Goal: Communication & Community: Answer question/provide support

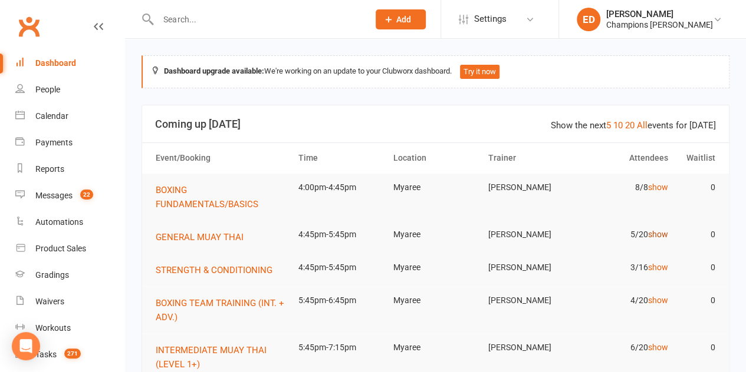
click at [661, 234] on link "show" at bounding box center [657, 234] width 20 height 9
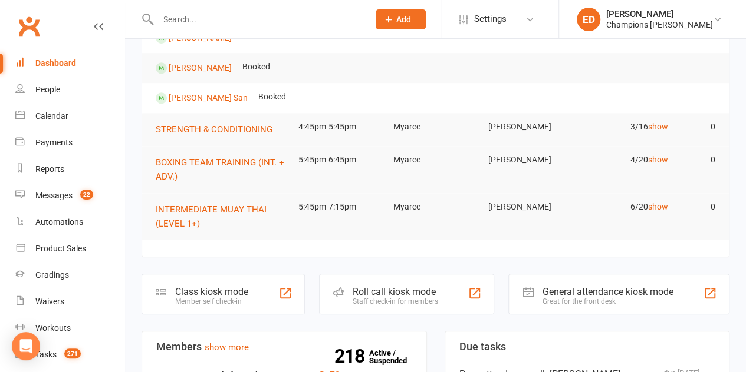
scroll to position [298, 0]
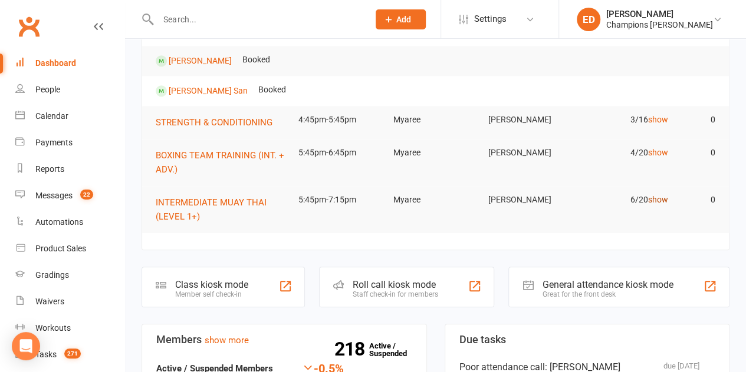
click at [657, 199] on link "show" at bounding box center [657, 199] width 20 height 9
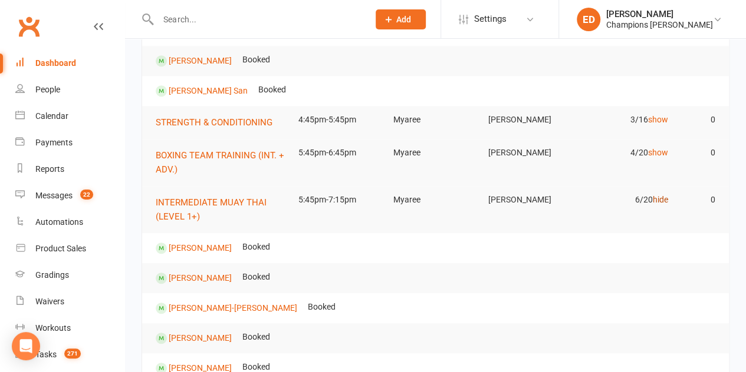
click at [657, 199] on link "hide" at bounding box center [659, 199] width 15 height 9
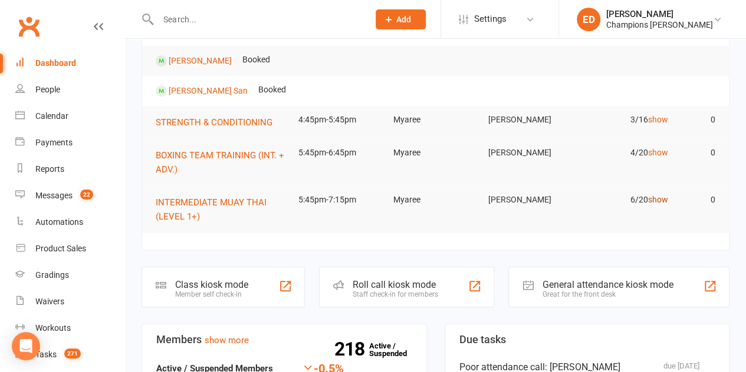
click at [657, 199] on link "show" at bounding box center [657, 199] width 20 height 9
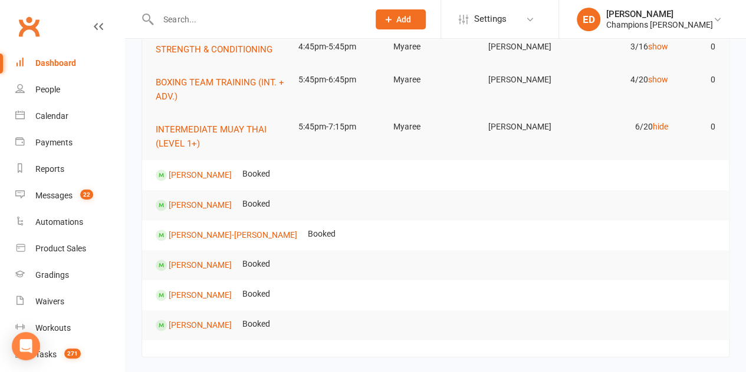
scroll to position [384, 0]
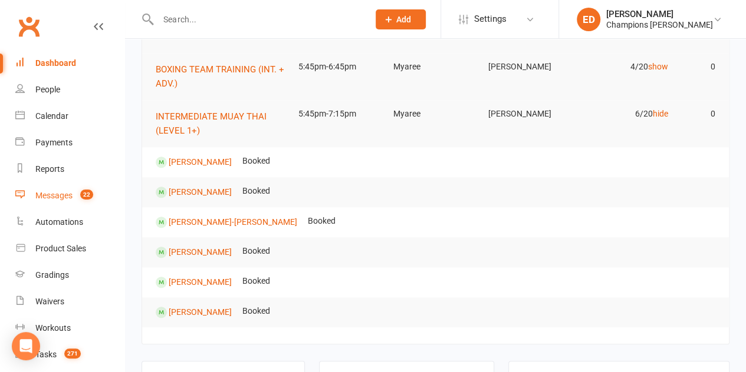
click at [58, 200] on div "Messages" at bounding box center [53, 195] width 37 height 9
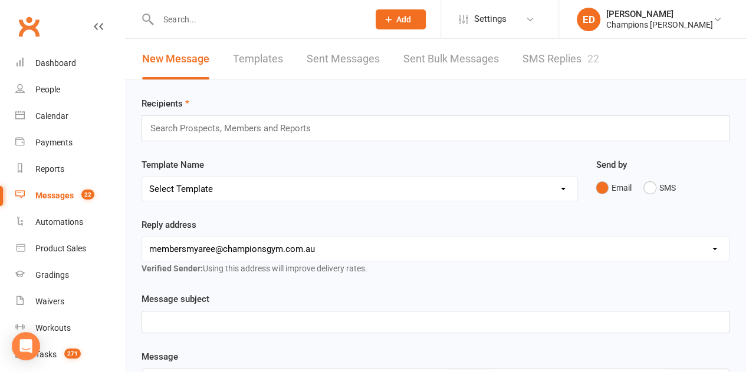
click at [58, 200] on div "Messages" at bounding box center [54, 195] width 38 height 9
click at [550, 57] on link "SMS Replies 22" at bounding box center [560, 59] width 77 height 41
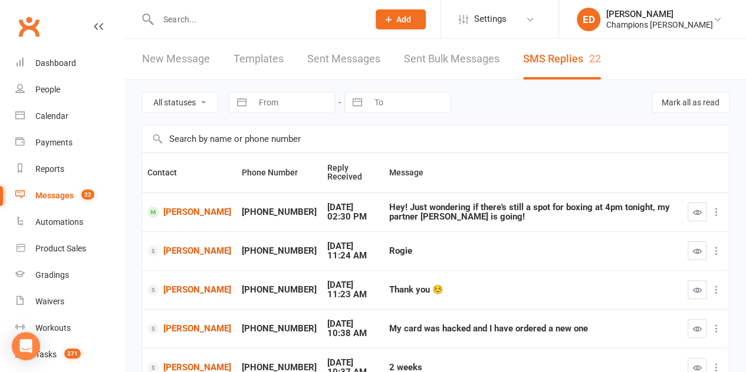
scroll to position [294, 0]
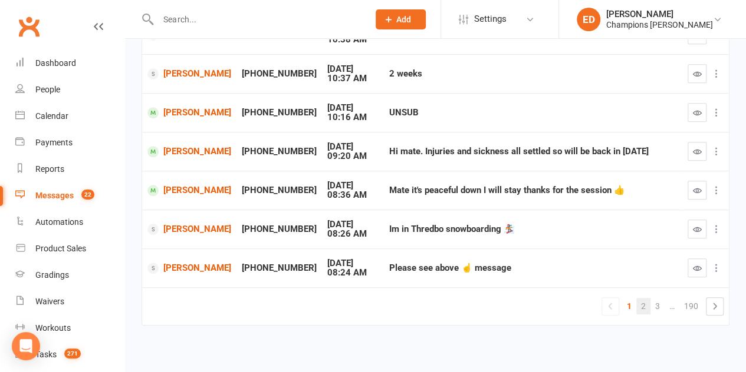
click at [646, 298] on link "2" at bounding box center [643, 306] width 14 height 17
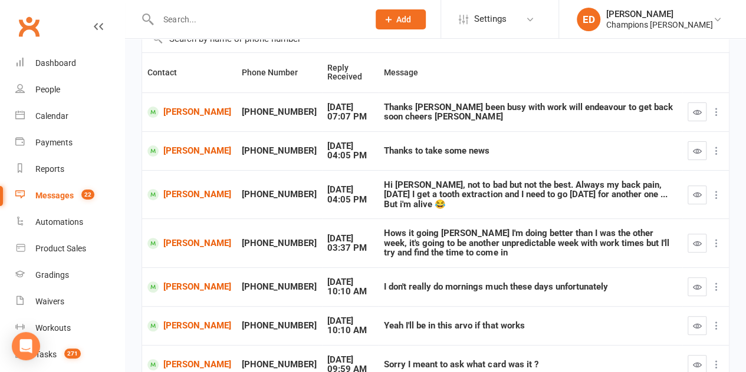
scroll to position [99, 0]
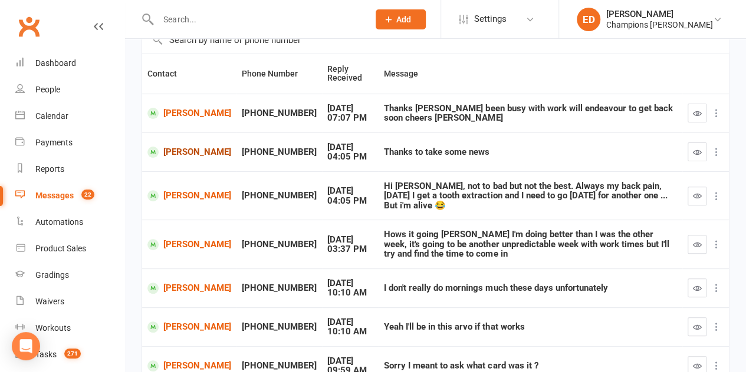
click at [186, 149] on link "[PERSON_NAME]" at bounding box center [189, 152] width 84 height 11
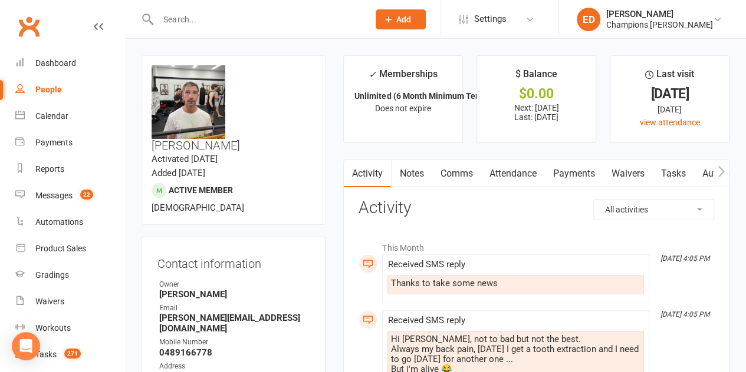
click at [414, 176] on link "Notes" at bounding box center [411, 173] width 41 height 27
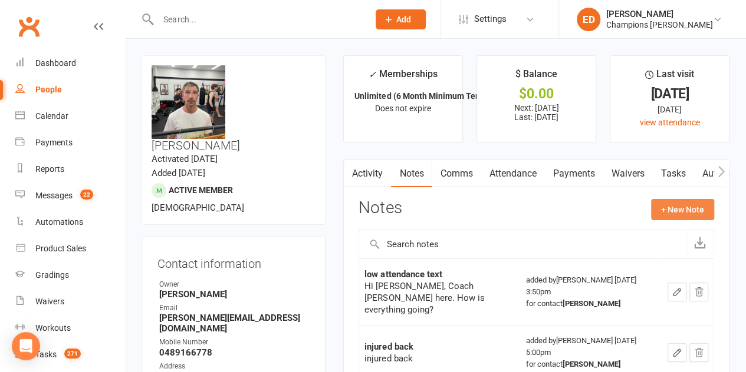
click at [672, 207] on button "+ New Note" at bounding box center [682, 209] width 63 height 21
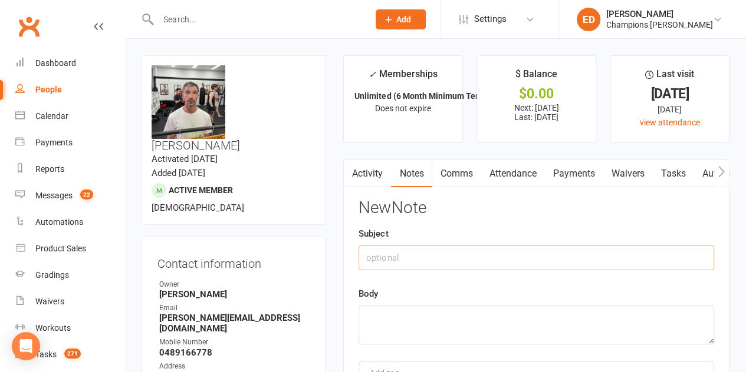
click at [527, 249] on input "text" at bounding box center [535, 258] width 355 height 25
drag, startPoint x: 527, startPoint y: 249, endPoint x: 336, endPoint y: 222, distance: 192.9
click at [336, 222] on main "✓ Memberships Unlimited (6 Month Minimum Term) Does not expire $ Balance $0.00 …" at bounding box center [536, 264] width 404 height 418
type input "back pain, tooth surgery"
click at [417, 322] on textarea at bounding box center [535, 325] width 355 height 39
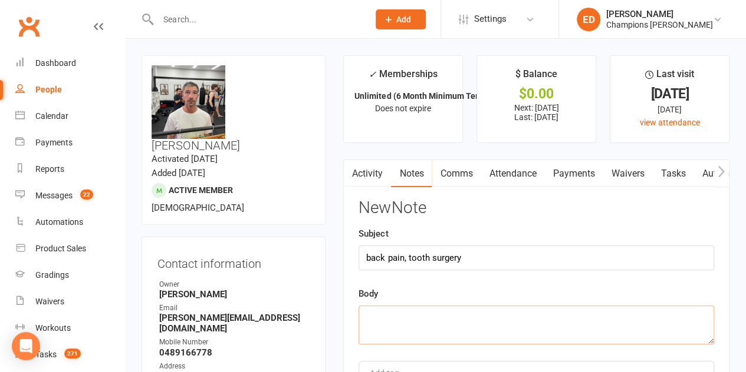
paste textarea "back pain, tooth surgery"
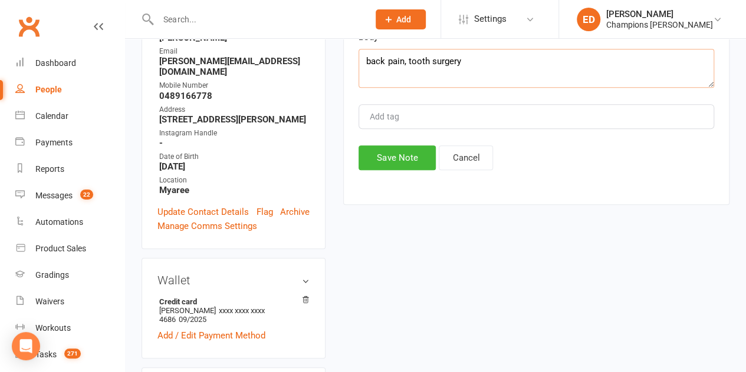
scroll to position [266, 0]
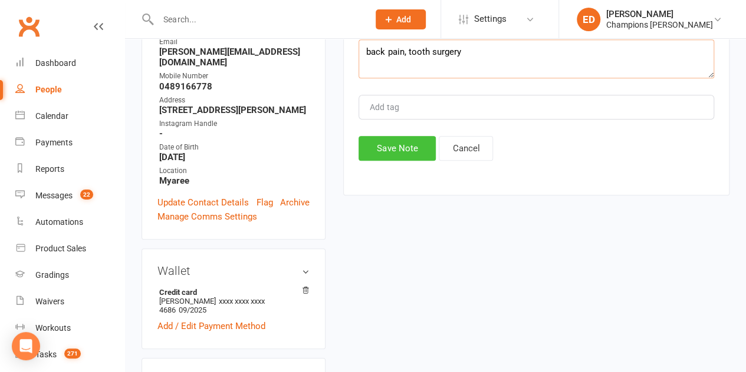
type textarea "back pain, tooth surgery"
click at [428, 143] on button "Save Note" at bounding box center [396, 148] width 77 height 25
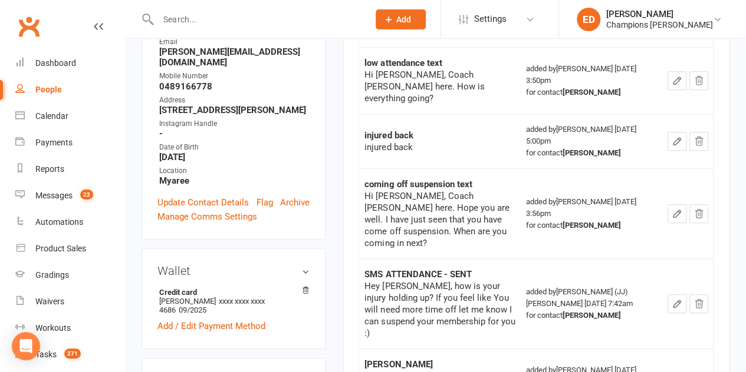
click at [214, 95] on div "Address" at bounding box center [234, 100] width 150 height 11
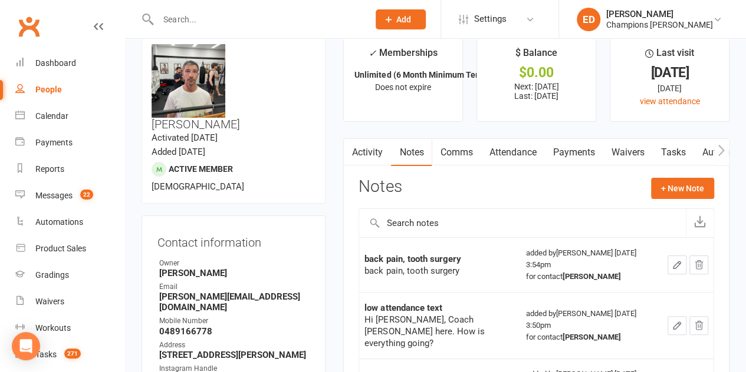
scroll to position [0, 0]
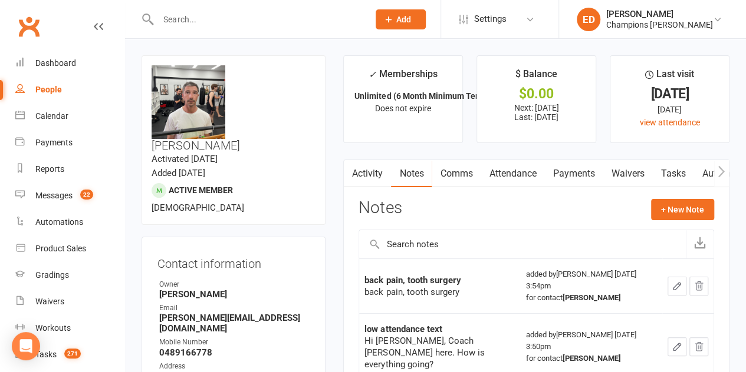
click at [269, 11] on input "text" at bounding box center [257, 19] width 206 height 17
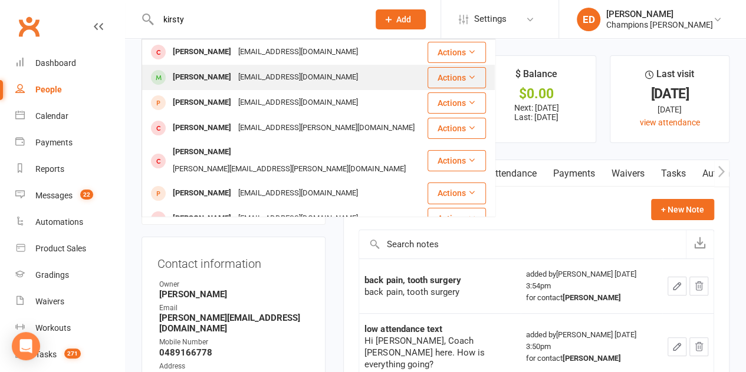
type input "kirsty"
click at [242, 83] on div "[EMAIL_ADDRESS][DOMAIN_NAME]" at bounding box center [298, 77] width 127 height 17
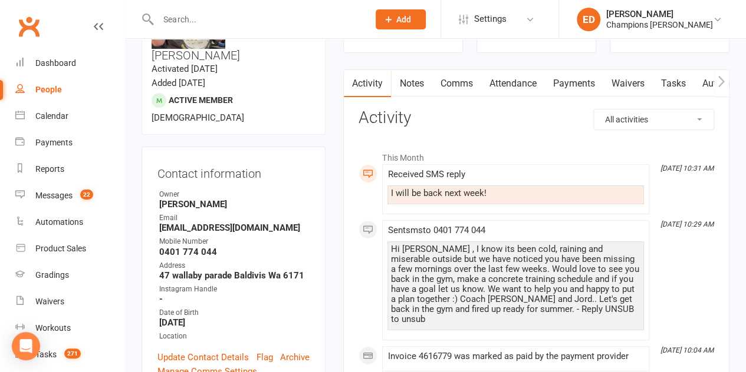
scroll to position [118, 0]
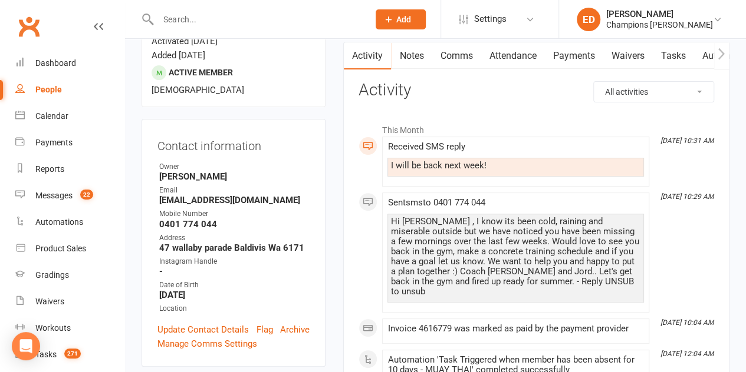
click at [413, 58] on link "Notes" at bounding box center [411, 55] width 41 height 27
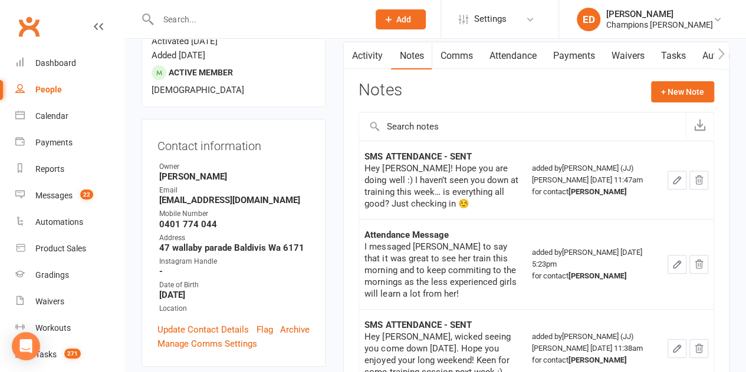
click at [384, 59] on link "Activity" at bounding box center [367, 55] width 47 height 27
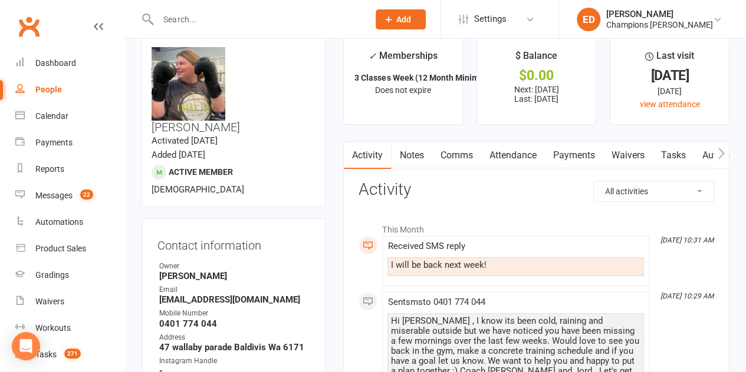
scroll to position [20, 0]
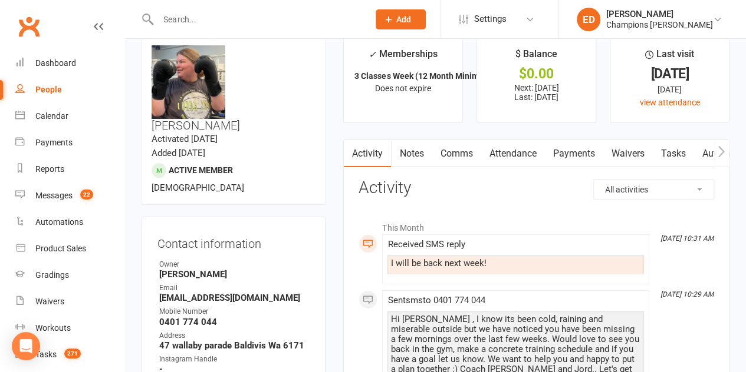
click at [477, 154] on link "Comms" at bounding box center [455, 153] width 49 height 27
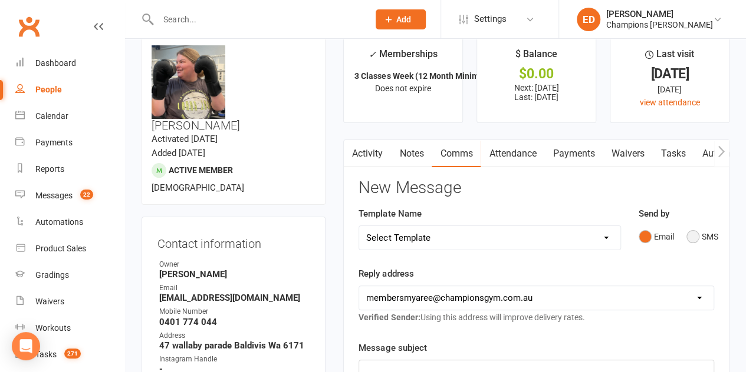
click at [694, 238] on button "SMS" at bounding box center [702, 237] width 32 height 22
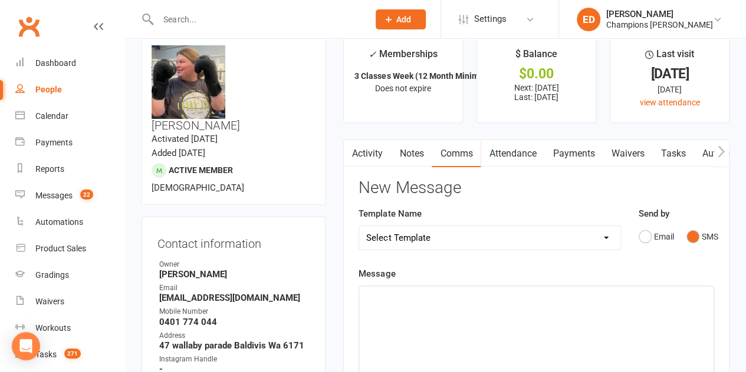
click at [525, 311] on div "﻿" at bounding box center [536, 374] width 354 height 177
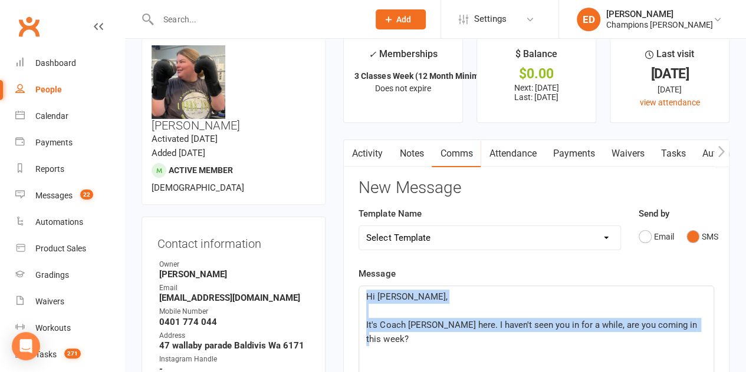
drag, startPoint x: 691, startPoint y: 322, endPoint x: 358, endPoint y: 284, distance: 335.2
copy div "Hi [PERSON_NAME], ﻿ It's Coach [PERSON_NAME] here. I haven't seen you in for a …"
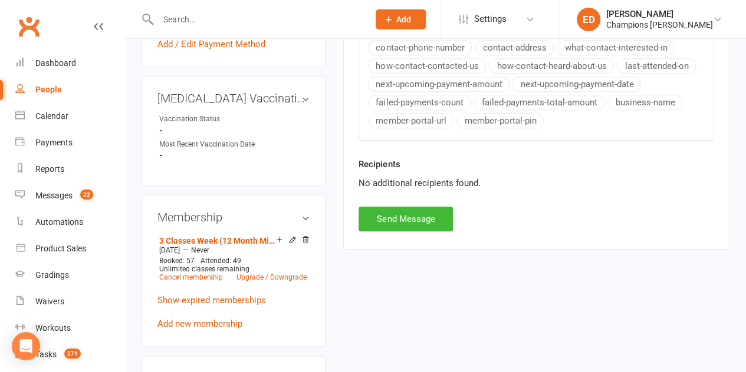
scroll to position [535, 0]
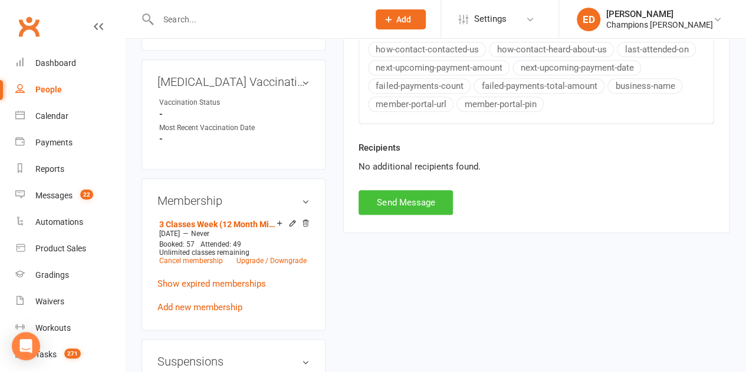
click at [420, 202] on button "Send Message" at bounding box center [405, 202] width 94 height 25
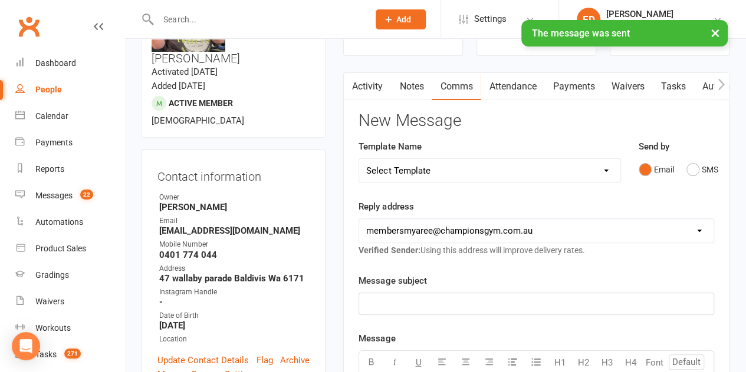
scroll to position [45, 0]
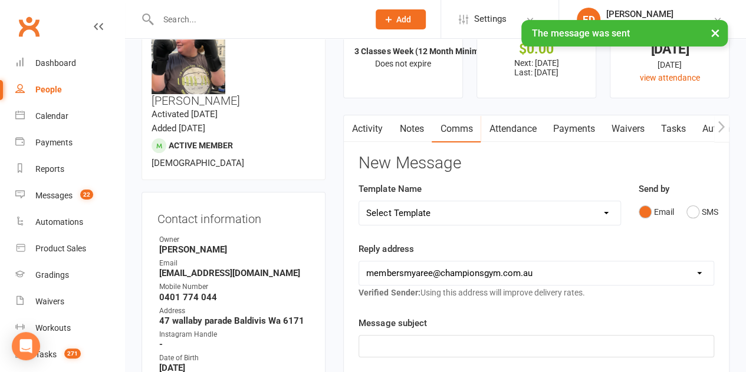
click at [408, 126] on link "Notes" at bounding box center [411, 129] width 41 height 27
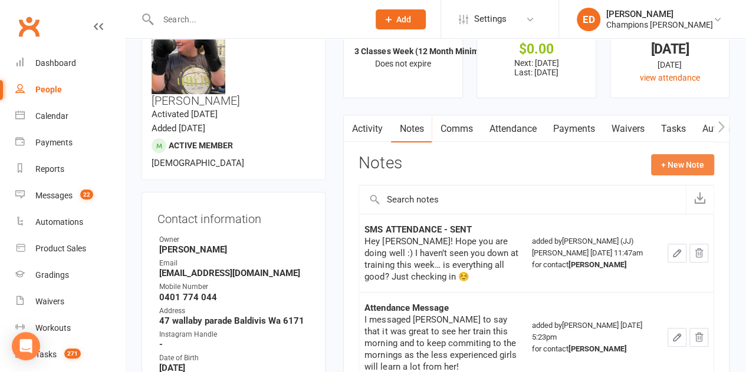
click at [667, 159] on button "+ New Note" at bounding box center [682, 164] width 63 height 21
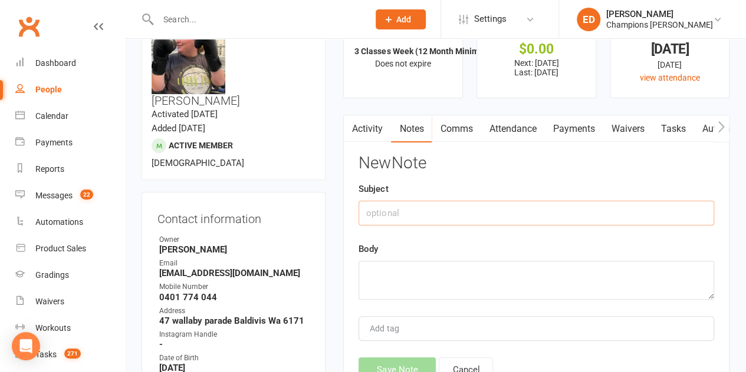
click at [512, 213] on input "text" at bounding box center [535, 213] width 355 height 25
type input "low attendance text"
click at [467, 278] on textarea at bounding box center [535, 280] width 355 height 39
paste textarea "Hi [PERSON_NAME], It's Coach [PERSON_NAME] here. I haven't seen you in for a wh…"
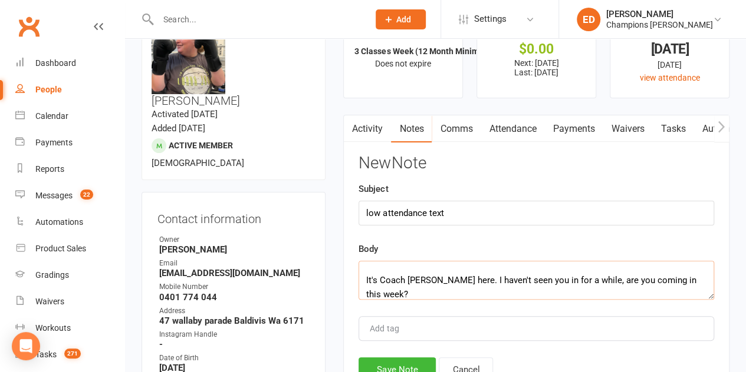
scroll to position [124, 0]
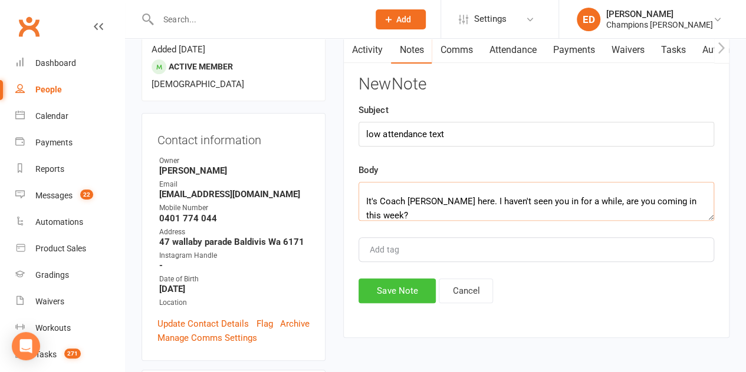
type textarea "Hi [PERSON_NAME], It's Coach [PERSON_NAME] here. I haven't seen you in for a wh…"
click at [382, 294] on button "Save Note" at bounding box center [396, 291] width 77 height 25
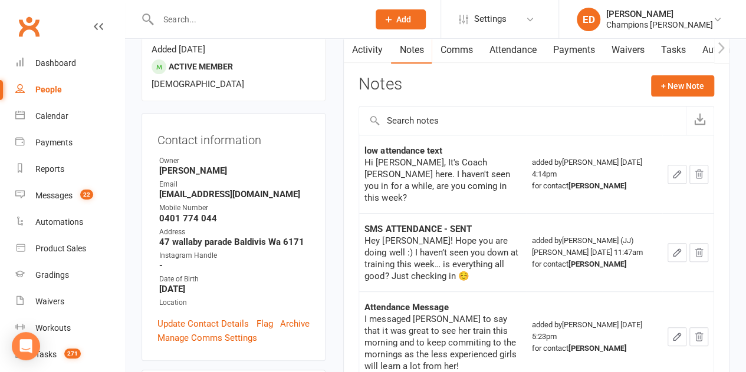
scroll to position [0, 0]
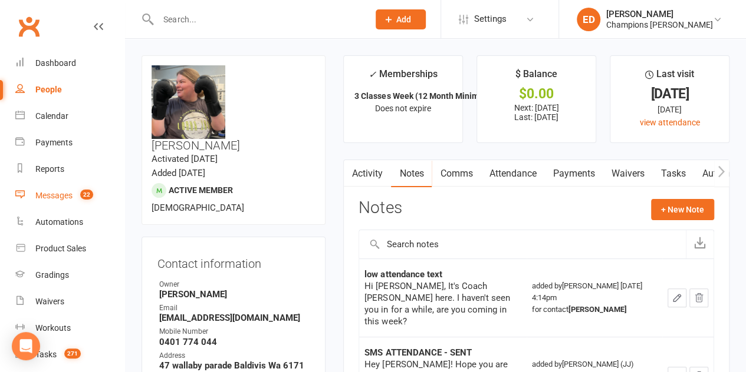
click at [81, 196] on span "22" at bounding box center [86, 195] width 13 height 10
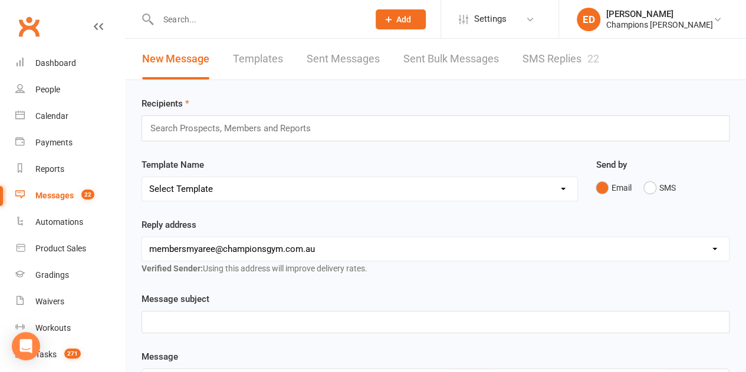
click at [549, 55] on link "SMS Replies 22" at bounding box center [560, 59] width 77 height 41
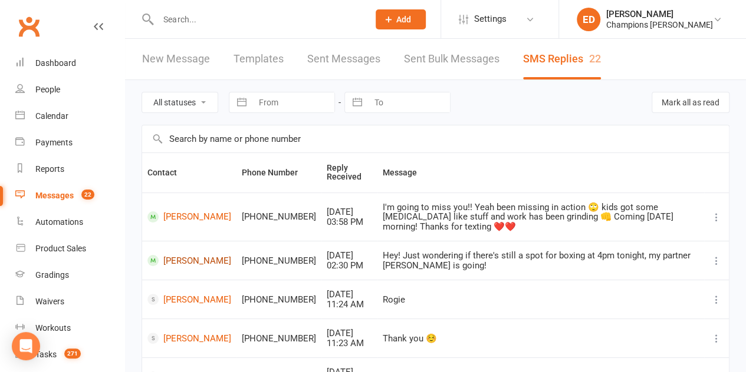
click at [176, 255] on link "[PERSON_NAME]" at bounding box center [189, 260] width 84 height 11
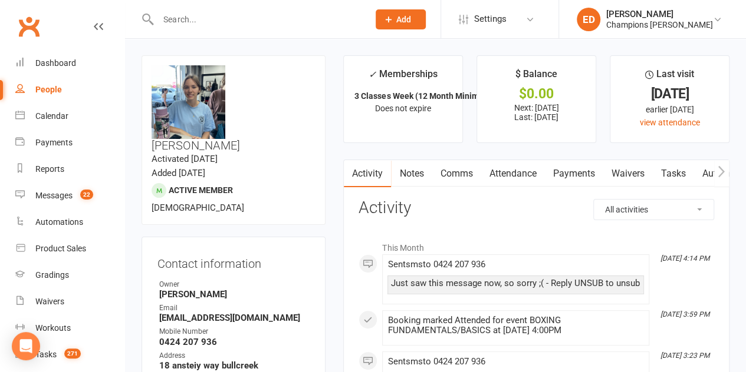
click at [95, 23] on div "Clubworx" at bounding box center [62, 34] width 124 height 44
click at [95, 26] on div "Clubworx" at bounding box center [62, 34] width 124 height 44
click at [57, 190] on link "Messages 22" at bounding box center [69, 196] width 109 height 27
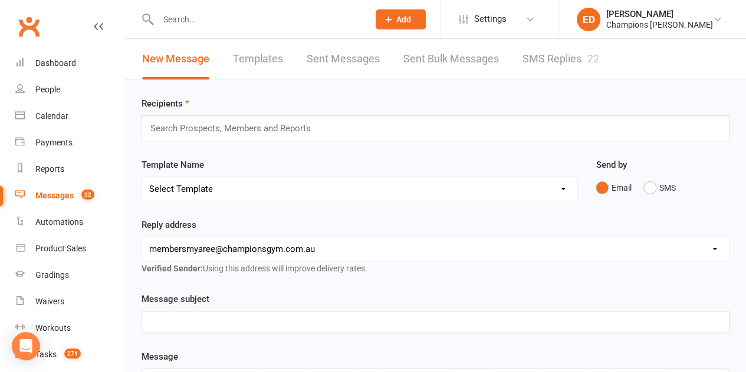
click at [348, 15] on input "text" at bounding box center [257, 19] width 206 height 17
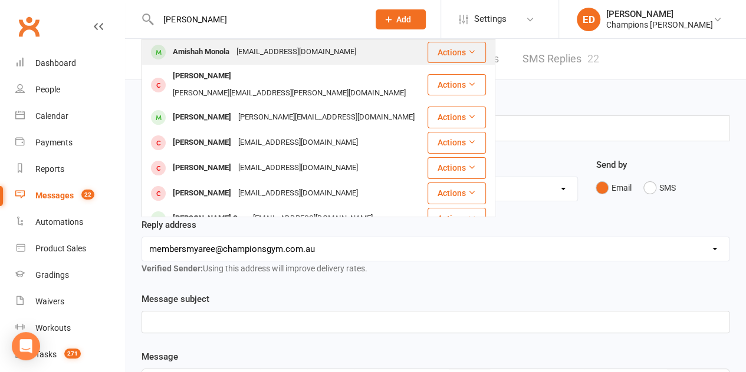
type input "[PERSON_NAME]"
click at [313, 47] on div "[EMAIL_ADDRESS][DOMAIN_NAME]" at bounding box center [296, 52] width 127 height 17
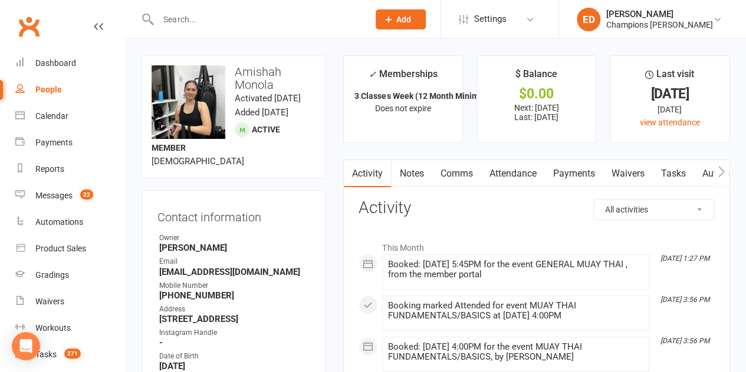
click at [412, 170] on link "Notes" at bounding box center [411, 173] width 41 height 27
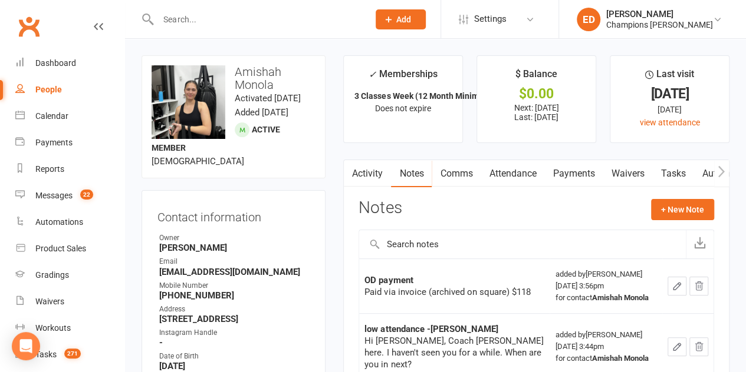
click at [473, 172] on link "Comms" at bounding box center [455, 173] width 49 height 27
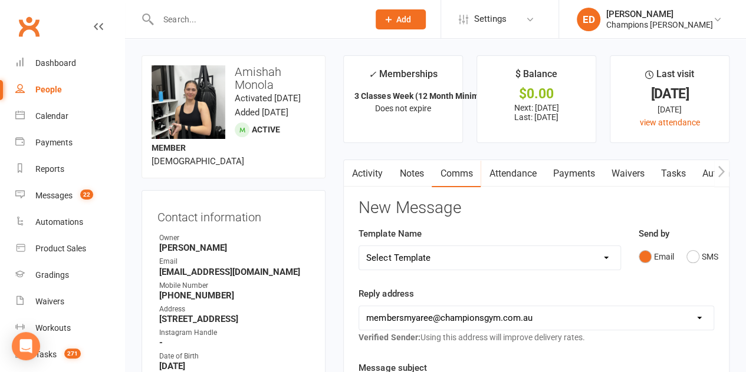
click at [436, 174] on link "Comms" at bounding box center [455, 173] width 49 height 27
click at [426, 174] on link "Notes" at bounding box center [411, 173] width 41 height 27
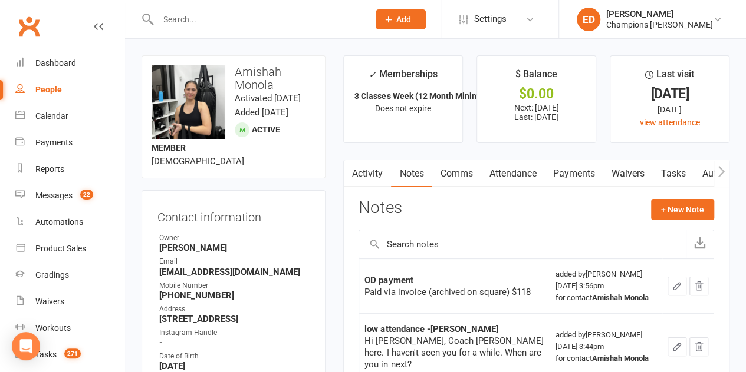
click at [453, 172] on link "Comms" at bounding box center [455, 173] width 49 height 27
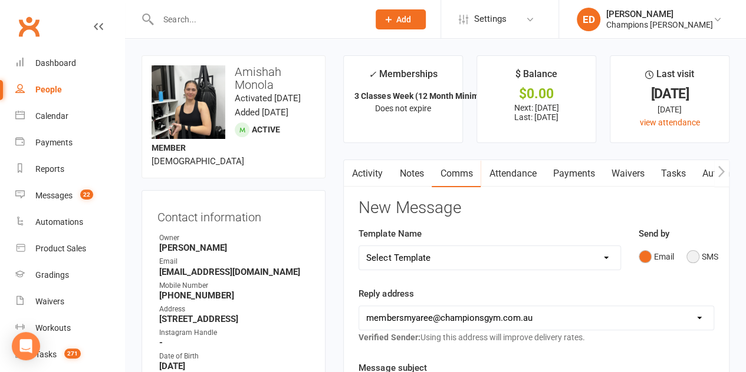
click at [688, 256] on button "SMS" at bounding box center [702, 257] width 32 height 22
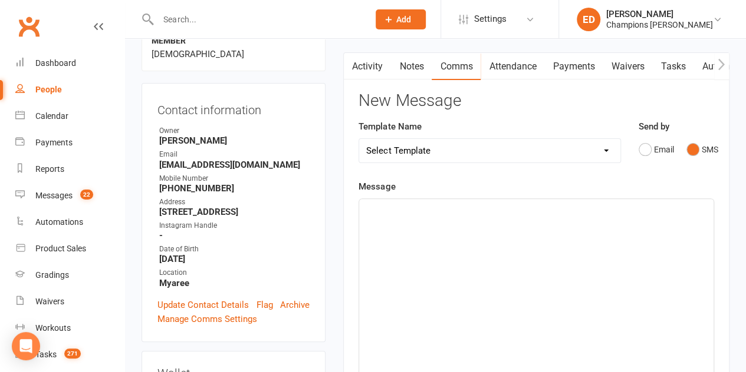
scroll to position [115, 0]
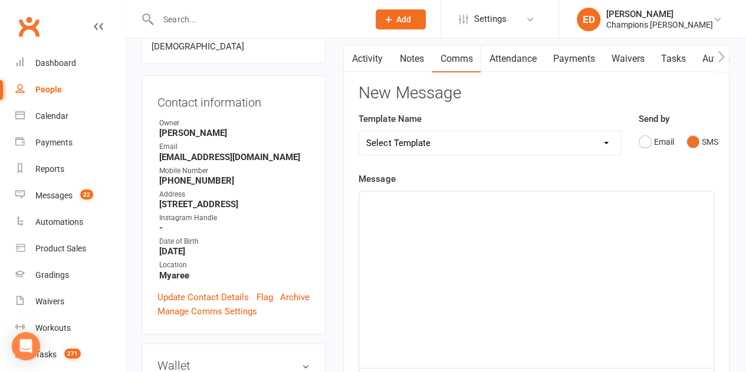
click at [494, 238] on div "﻿" at bounding box center [536, 280] width 354 height 177
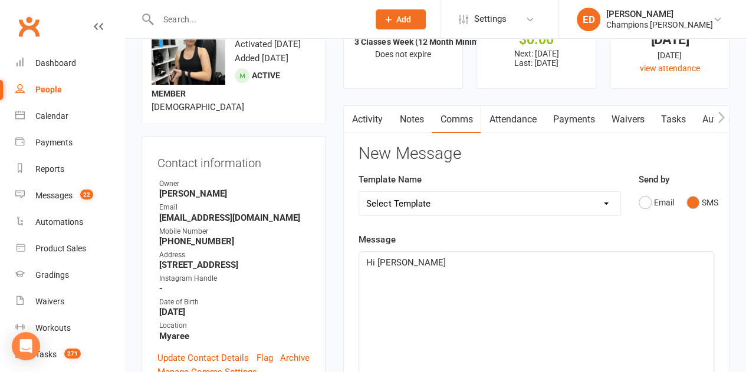
scroll to position [58, 0]
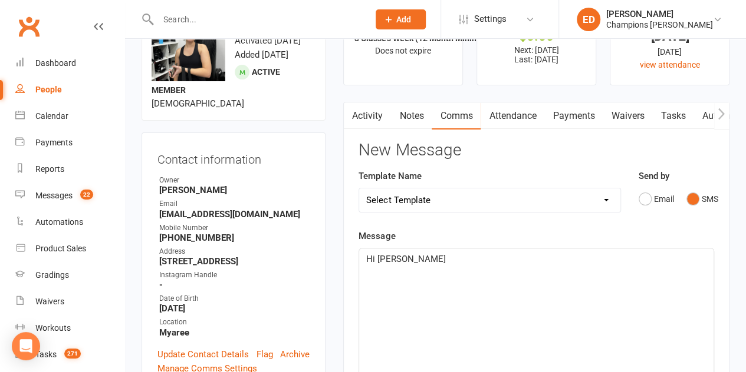
click at [433, 286] on div "Hi [PERSON_NAME]" at bounding box center [536, 337] width 354 height 177
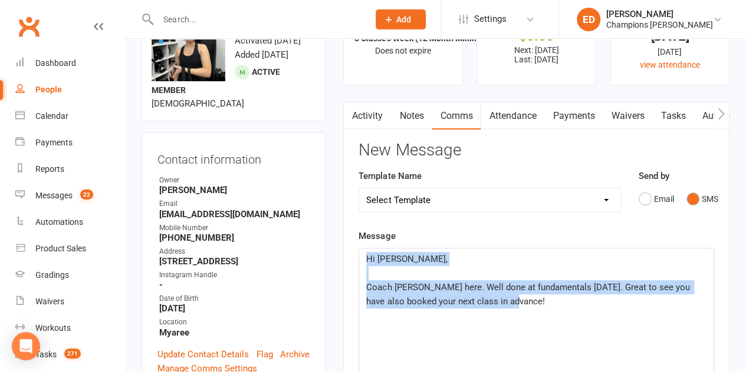
drag, startPoint x: 506, startPoint y: 300, endPoint x: 362, endPoint y: 253, distance: 151.3
click at [362, 253] on div "Hi [PERSON_NAME], ﻿ Coach [PERSON_NAME] here. Well done at fundamentals [DATE].…" at bounding box center [536, 337] width 354 height 177
copy div "Hi [PERSON_NAME], ﻿ Coach [PERSON_NAME] here. Well done at fundamentals [DATE].…"
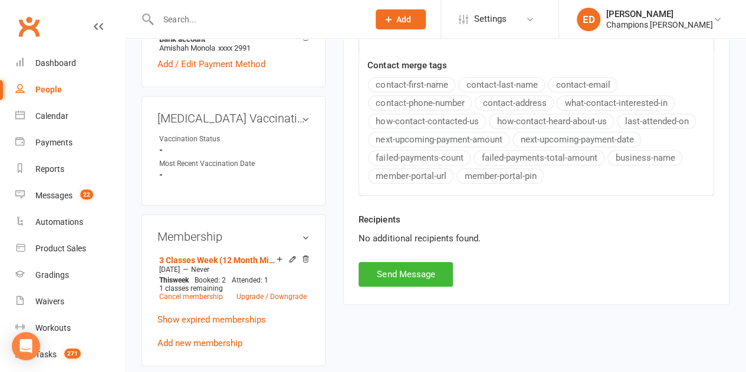
scroll to position [460, 0]
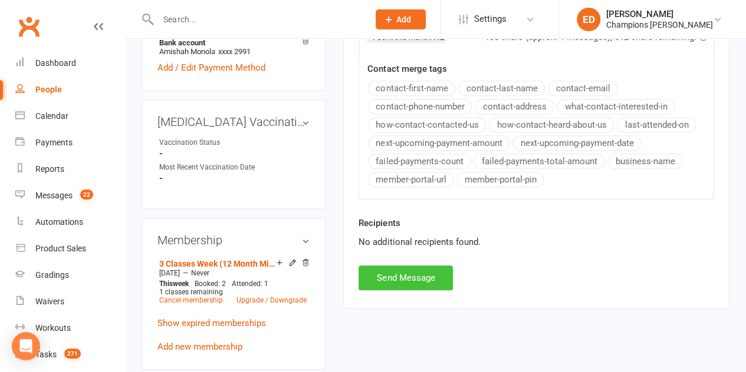
click at [397, 278] on button "Send Message" at bounding box center [405, 278] width 94 height 25
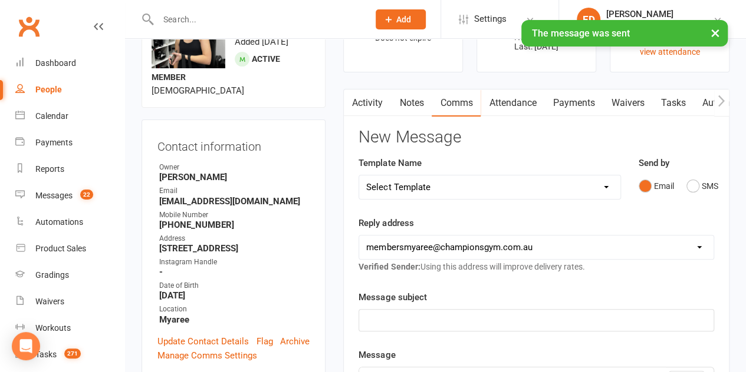
scroll to position [46, 0]
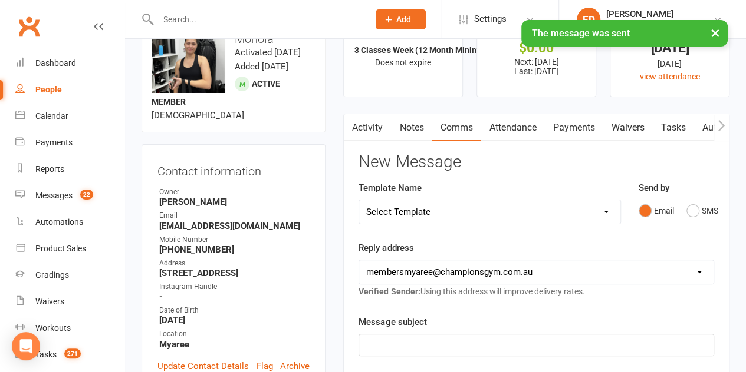
click at [414, 121] on link "Notes" at bounding box center [411, 127] width 41 height 27
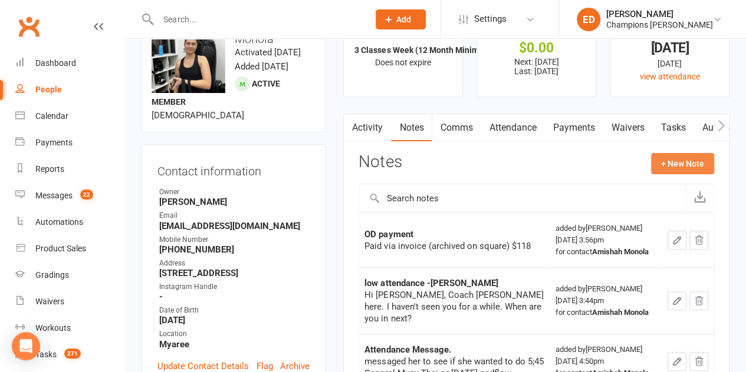
click at [675, 157] on button "+ New Note" at bounding box center [682, 163] width 63 height 21
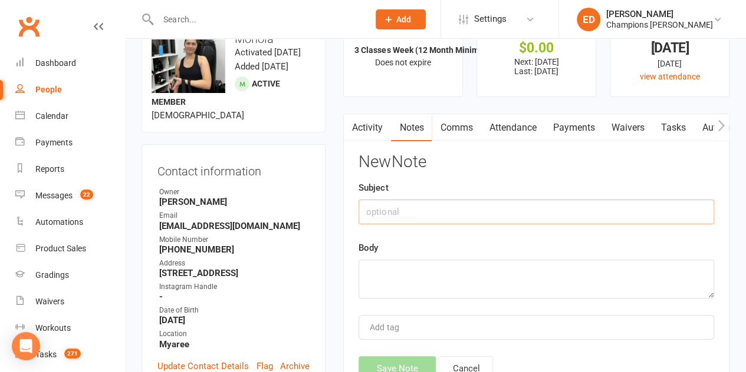
click at [435, 204] on input "text" at bounding box center [535, 212] width 355 height 25
type input "sms -[PERSON_NAME]"
paste textarea "Hi [PERSON_NAME], Coach [PERSON_NAME] here. Well done at fundamentals [DATE]. G…"
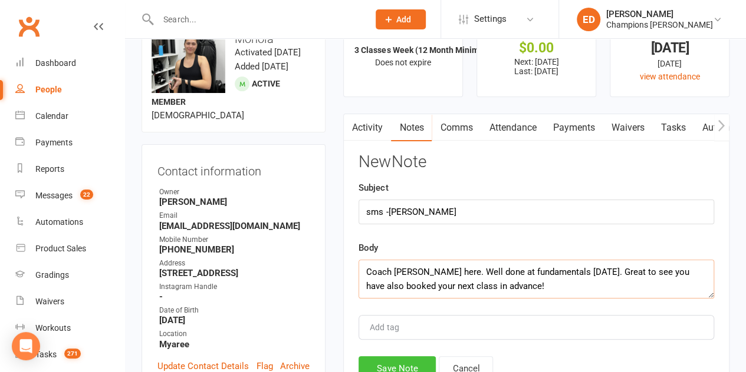
type textarea "Hi [PERSON_NAME], Coach [PERSON_NAME] here. Well done at fundamentals [DATE]. G…"
click at [381, 364] on button "Save Note" at bounding box center [396, 369] width 77 height 25
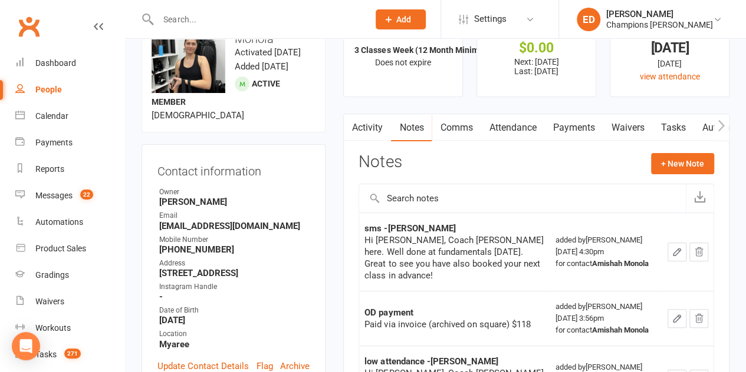
click at [273, 24] on input "text" at bounding box center [257, 19] width 206 height 17
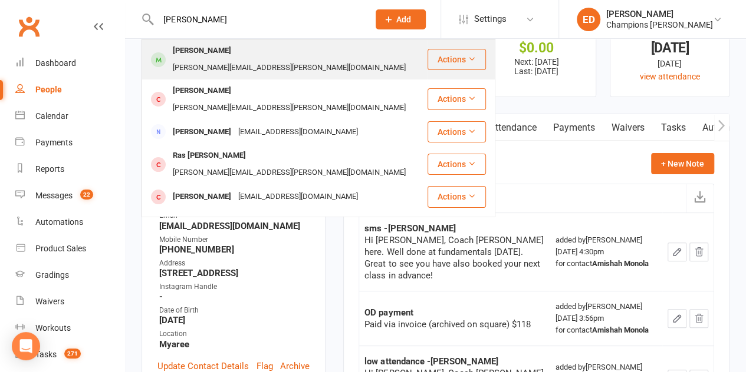
type input "[PERSON_NAME]"
click at [265, 60] on div "[PERSON_NAME][EMAIL_ADDRESS][PERSON_NAME][DOMAIN_NAME]" at bounding box center [289, 68] width 240 height 17
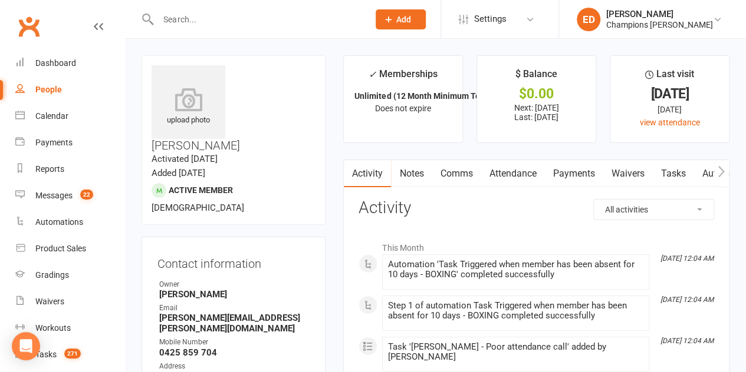
click at [406, 170] on link "Notes" at bounding box center [411, 173] width 41 height 27
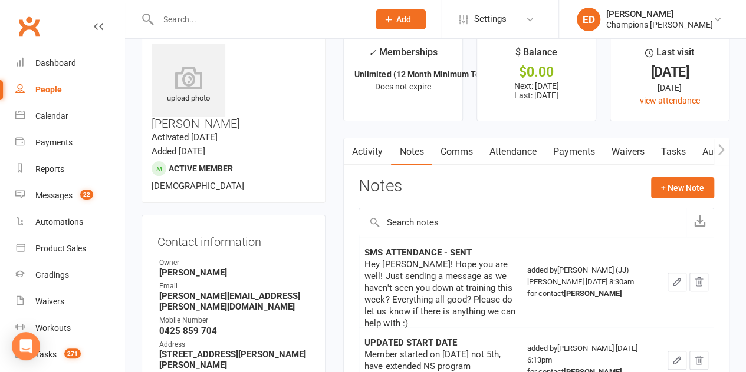
scroll to position [14, 0]
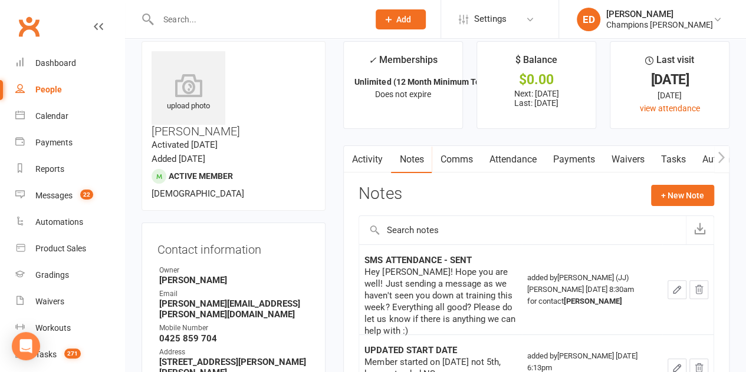
click at [363, 170] on link "Activity" at bounding box center [367, 159] width 47 height 27
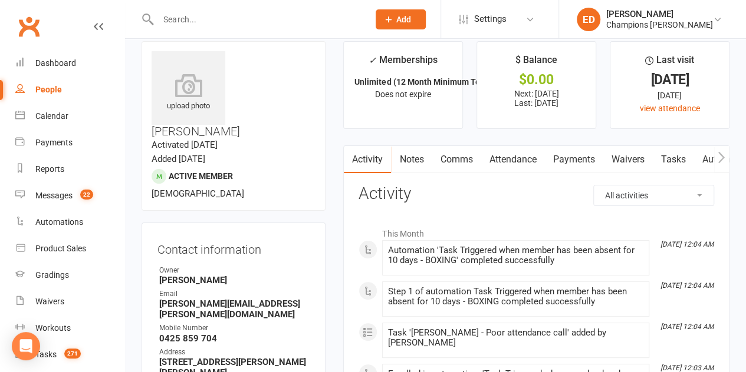
click at [207, 21] on input "text" at bounding box center [257, 19] width 206 height 17
click at [79, 116] on link "Calendar" at bounding box center [69, 116] width 109 height 27
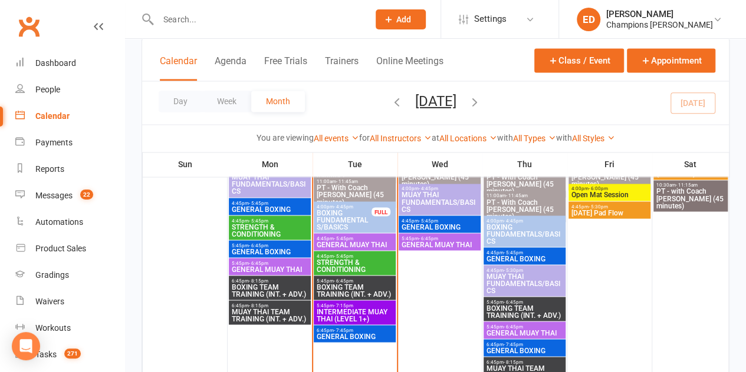
scroll to position [927, 0]
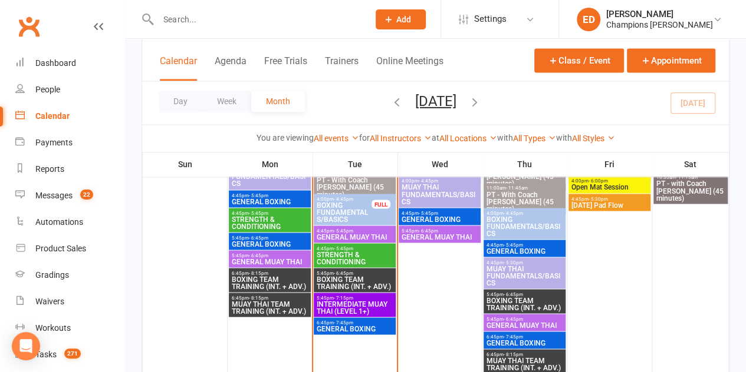
click at [336, 228] on span "- 5:45pm" at bounding box center [343, 230] width 19 height 5
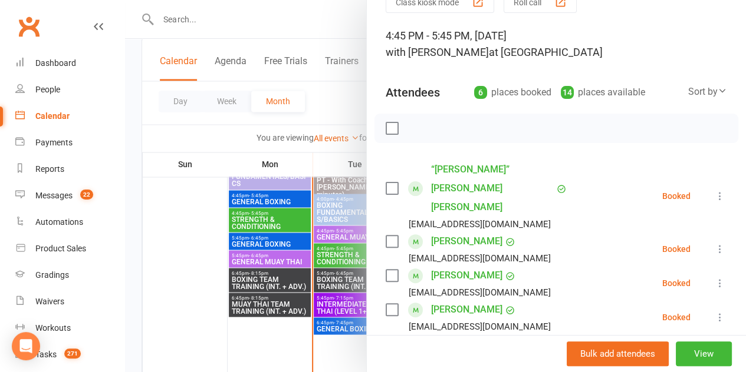
scroll to position [94, 0]
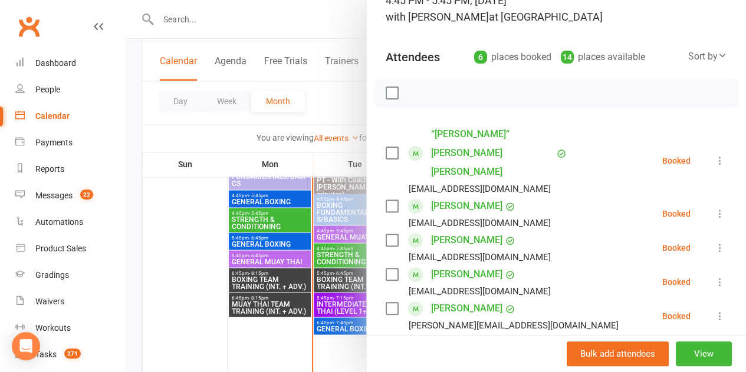
click at [474, 299] on link "[PERSON_NAME]" at bounding box center [466, 308] width 71 height 19
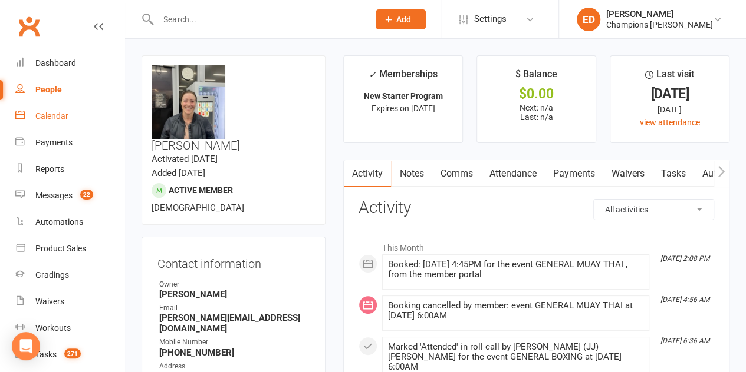
click at [67, 120] on div "Calendar" at bounding box center [51, 115] width 33 height 9
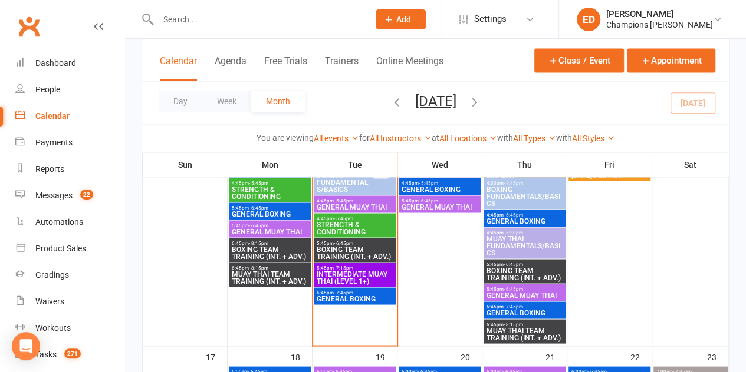
scroll to position [965, 0]
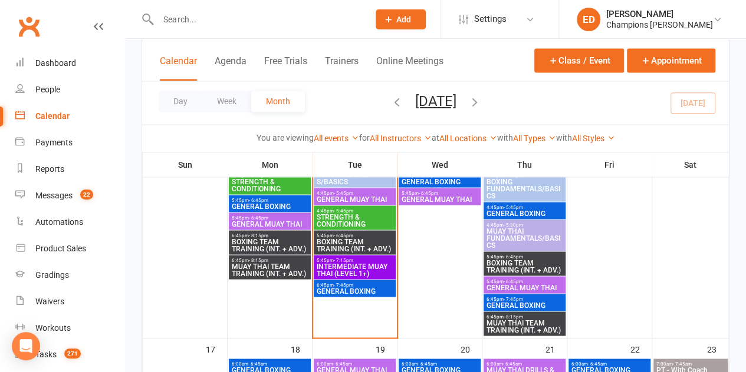
click at [355, 196] on span "GENERAL MUAY THAI" at bounding box center [354, 199] width 77 height 7
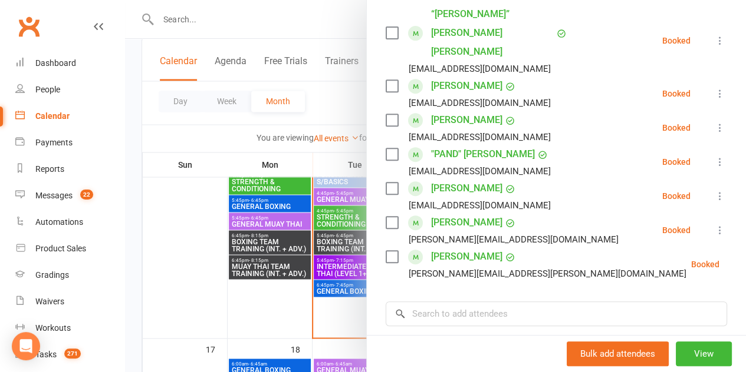
scroll to position [233, 0]
